Goal: Navigation & Orientation: Find specific page/section

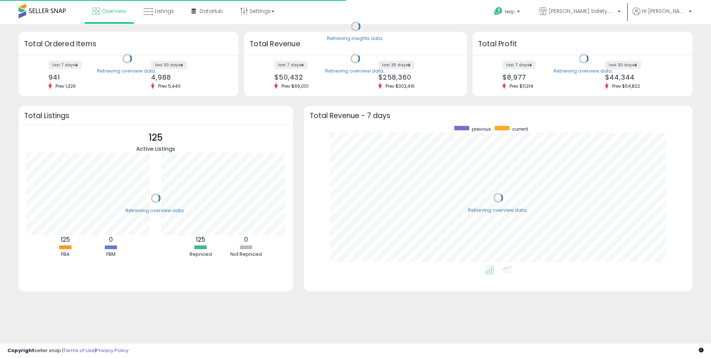
scroll to position [140, 374]
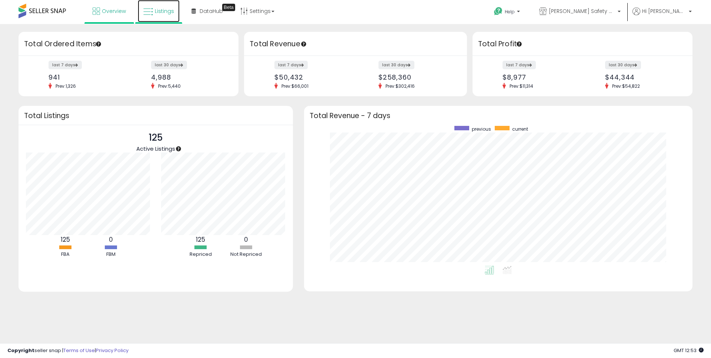
click at [171, 11] on span "Listings" at bounding box center [164, 10] width 19 height 7
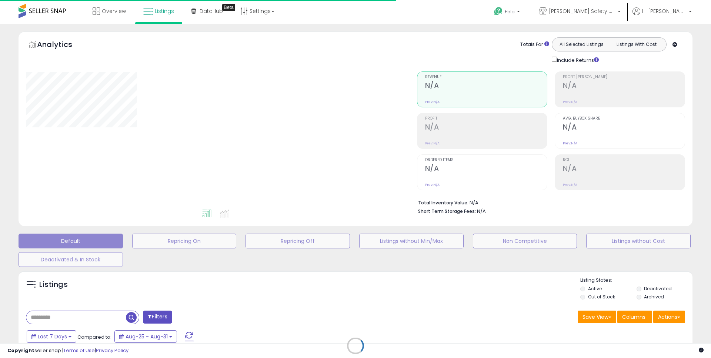
type input "**********"
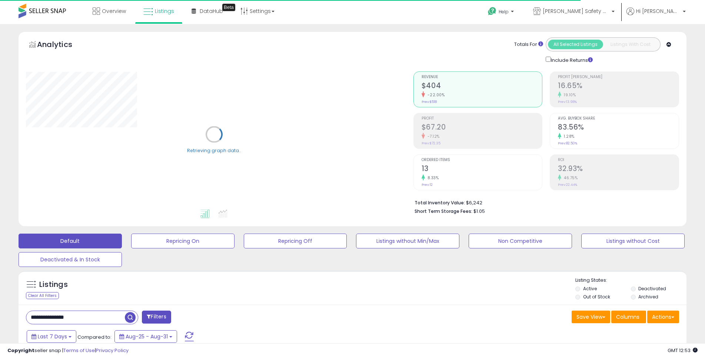
click at [54, 293] on div "Clear All Filters" at bounding box center [42, 295] width 33 height 7
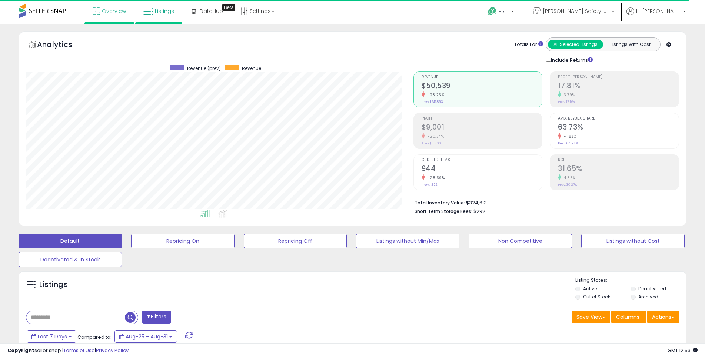
scroll to position [152, 387]
click at [113, 10] on span "Overview" at bounding box center [114, 10] width 24 height 7
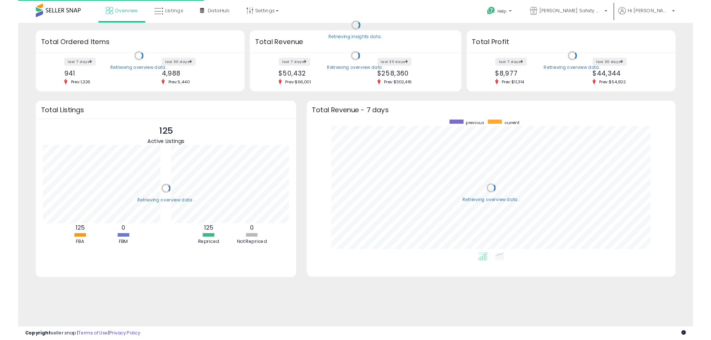
scroll to position [140, 374]
